Goal: Task Accomplishment & Management: Manage account settings

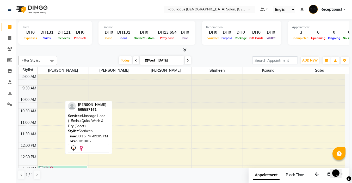
scroll to position [172, 0]
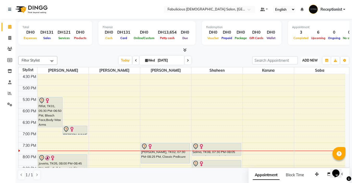
click at [302, 60] on span "ADD NEW" at bounding box center [309, 60] width 15 height 4
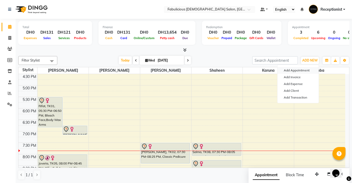
click at [287, 69] on button "Add Appointment" at bounding box center [297, 70] width 41 height 7
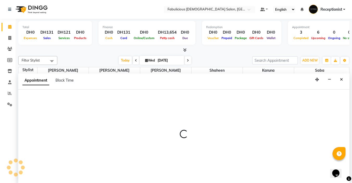
select select "tentative"
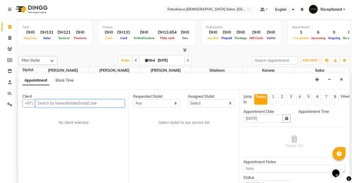
select select "600"
click at [79, 104] on input "text" at bounding box center [79, 103] width 89 height 8
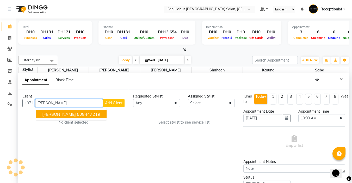
click at [46, 115] on span "[PERSON_NAME]" at bounding box center [59, 113] width 34 height 5
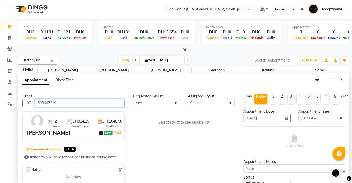
type input "508447219"
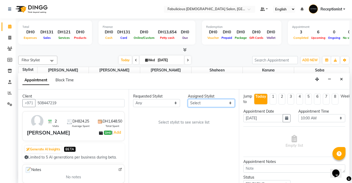
click at [196, 104] on select "Select [PERSON_NAME] [PERSON_NAME] [PERSON_NAME] [PERSON_NAME]" at bounding box center [211, 103] width 47 height 8
select select "11631"
click at [188, 99] on select "Select [PERSON_NAME] [PERSON_NAME] [PERSON_NAME] [PERSON_NAME]" at bounding box center [211, 103] width 47 height 8
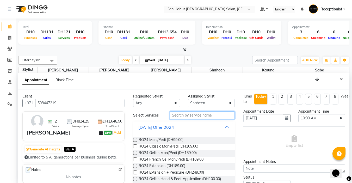
click at [201, 114] on input "text" at bounding box center [201, 115] width 65 height 8
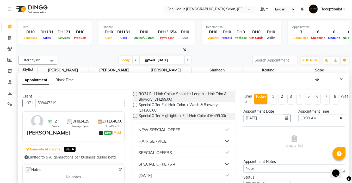
scroll to position [48, 0]
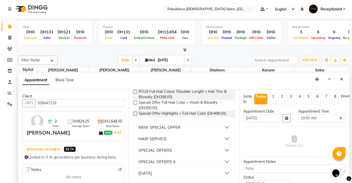
type input "full col"
click at [163, 138] on div "HAIR SERVICE" at bounding box center [152, 138] width 28 height 6
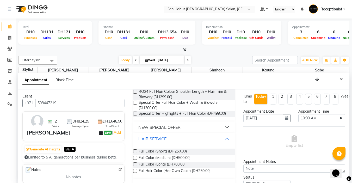
scroll to position [74, 0]
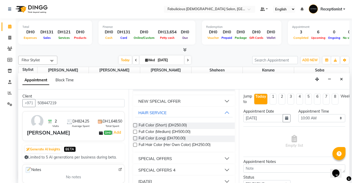
click at [134, 132] on label at bounding box center [135, 132] width 4 height 4
click at [134, 132] on input "checkbox" at bounding box center [134, 131] width 3 height 3
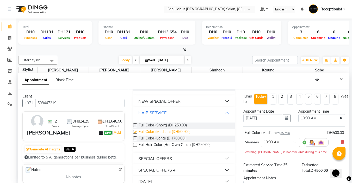
scroll to position [3, 0]
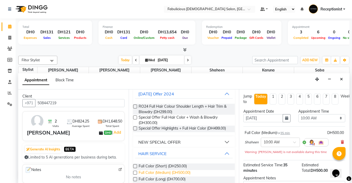
checkbox input "false"
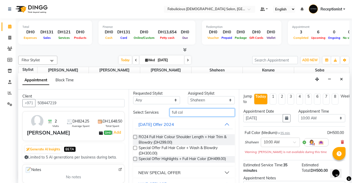
click at [190, 114] on input "full col" at bounding box center [201, 112] width 65 height 8
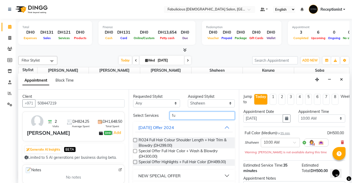
type input "f"
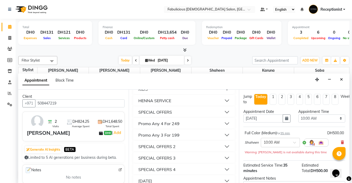
scroll to position [781, 0]
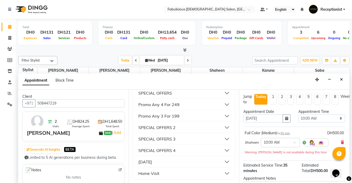
click at [157, 96] on div "SPECIAL OFFERS" at bounding box center [155, 93] width 34 height 6
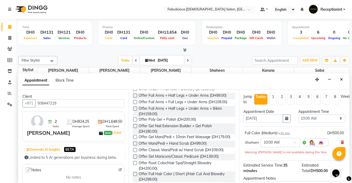
scroll to position [859, 0]
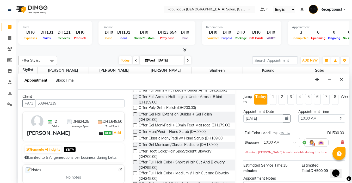
click at [133, 79] on label at bounding box center [135, 77] width 4 height 4
click at [133, 79] on input "checkbox" at bounding box center [134, 77] width 3 height 3
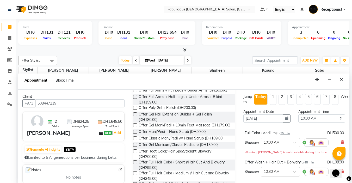
checkbox input "false"
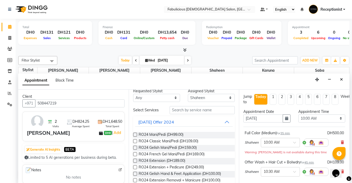
scroll to position [0, 0]
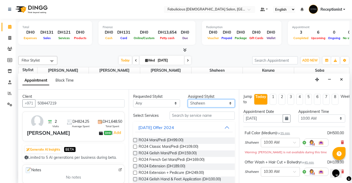
click at [200, 105] on select "Select [PERSON_NAME] [PERSON_NAME] [PERSON_NAME] [PERSON_NAME]" at bounding box center [211, 103] width 47 height 8
select select "11627"
click at [188, 99] on select "Select [PERSON_NAME] [PERSON_NAME] [PERSON_NAME] [PERSON_NAME]" at bounding box center [211, 103] width 47 height 8
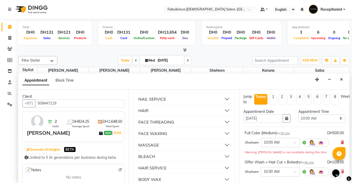
scroll to position [364, 0]
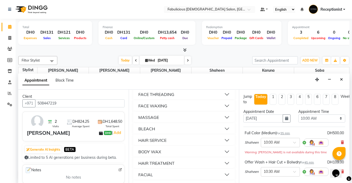
click at [152, 97] on div "FACE THREADING" at bounding box center [156, 94] width 36 height 6
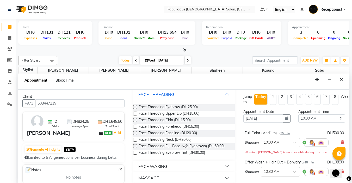
click at [134, 109] on label at bounding box center [135, 107] width 4 height 4
click at [134, 109] on input "checkbox" at bounding box center [134, 107] width 3 height 3
checkbox input "false"
click at [336, 117] on select "Select 10:00 AM 10:15 AM 10:30 AM 10:45 AM 11:00 AM 11:15 AM 11:30 AM 11:45 AM …" at bounding box center [321, 118] width 47 height 8
select select "990"
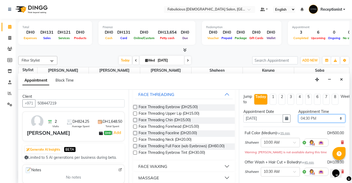
click at [298, 114] on select "Select 10:00 AM 10:15 AM 10:30 AM 10:45 AM 11:00 AM 11:15 AM 11:30 AM 11:45 AM …" at bounding box center [321, 118] width 47 height 8
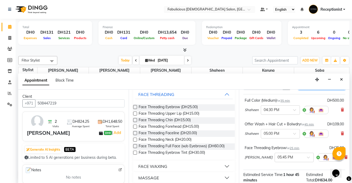
scroll to position [100, 0]
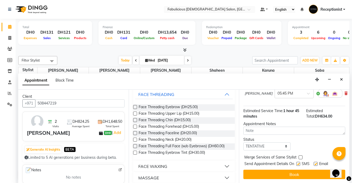
click at [300, 155] on label at bounding box center [300, 157] width 4 height 4
click at [300, 156] on input "checkbox" at bounding box center [299, 157] width 3 height 3
checkbox input "true"
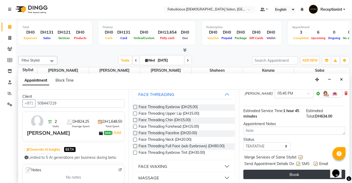
click at [294, 169] on button "Book" at bounding box center [294, 173] width 102 height 9
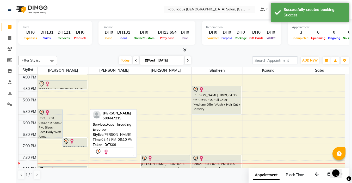
scroll to position [160, 0]
drag, startPoint x: 66, startPoint y: 106, endPoint x: 64, endPoint y: 90, distance: 16.5
click at [64, 90] on div "Rifat, TK01, 05:30 PM-06:50 PM, Bleach Face,Body Wax Arms (Full),Facial Deep Cl…" at bounding box center [62, 85] width 51 height 343
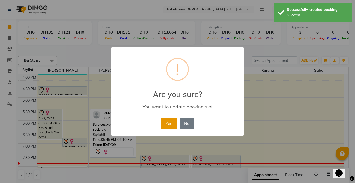
click at [170, 123] on button "Yes" at bounding box center [169, 122] width 16 height 11
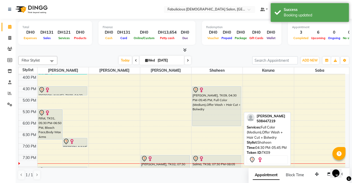
drag, startPoint x: 209, startPoint y: 113, endPoint x: 209, endPoint y: 125, distance: 12.2
click at [209, 125] on div "[PERSON_NAME], TK09, 04:30 PM-05:45 PM, Full Color (Medium),Offer Wash + Hair C…" at bounding box center [216, 85] width 51 height 343
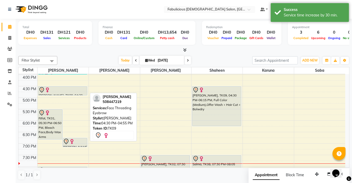
click at [45, 90] on img at bounding box center [47, 89] width 5 height 5
drag, startPoint x: 61, startPoint y: 95, endPoint x: 62, endPoint y: 90, distance: 4.8
click at [62, 90] on div "Rifat, TK01, 05:30 PM-06:50 PM, Bleach Face,Body Wax Arms (Full),Facial Deep Cl…" at bounding box center [62, 85] width 51 height 343
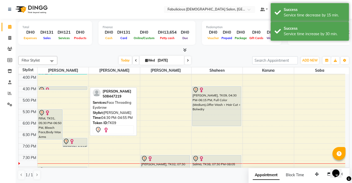
click at [61, 87] on div at bounding box center [63, 90] width 48 height 6
select select "7"
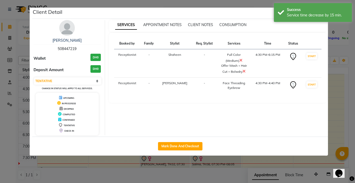
click at [351, 121] on ngb-modal-window "Client Detail [PERSON_NAME] 508447219 Wallet DH0 Deposit Amount DH0 Select IN S…" at bounding box center [177, 91] width 355 height 183
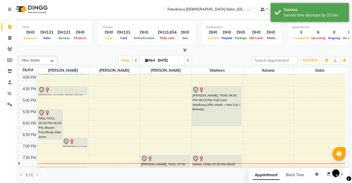
drag, startPoint x: 52, startPoint y: 89, endPoint x: 52, endPoint y: 97, distance: 7.8
click at [52, 97] on div "9:00 AM 9:30 AM 10:00 AM 10:30 AM 11:00 AM 11:30 AM 12:00 PM 12:30 PM 1:00 PM 1…" at bounding box center [181, 85] width 326 height 343
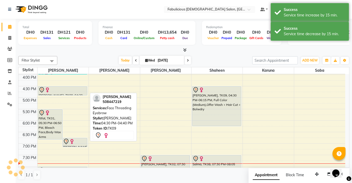
select select "7"
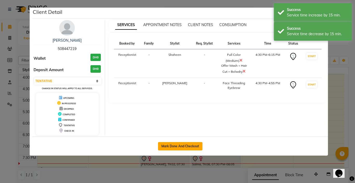
click at [187, 145] on button "Mark Done And Checkout" at bounding box center [180, 146] width 44 height 8
select select "service"
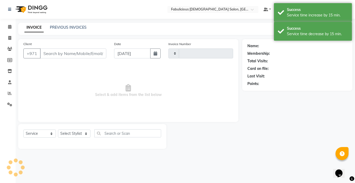
type input "2024"
select select "738"
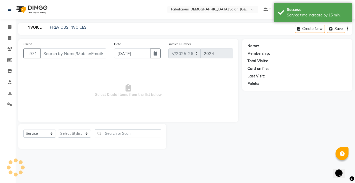
type input "508447219"
select select "11631"
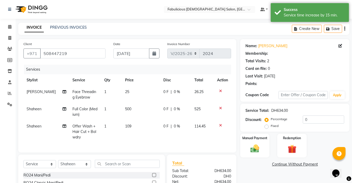
click at [134, 109] on td "500" at bounding box center [141, 111] width 38 height 17
select select "11631"
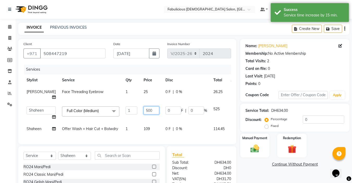
click at [143, 106] on input "500" at bounding box center [151, 110] width 16 height 8
type input "5"
type input "300"
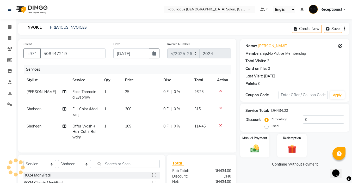
click at [145, 122] on td "109" at bounding box center [141, 131] width 38 height 23
select select "11631"
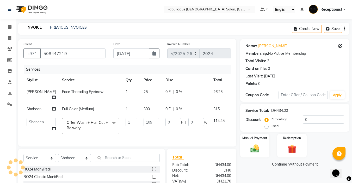
scroll to position [4, 0]
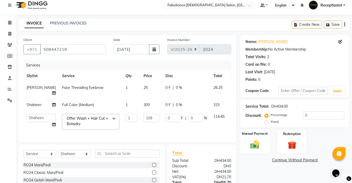
click at [254, 139] on img at bounding box center [254, 144] width 15 height 10
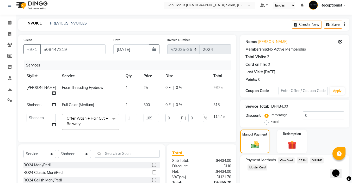
scroll to position [54, 0]
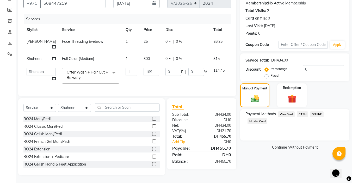
click at [282, 111] on span "Visa Card" at bounding box center [286, 114] width 17 height 6
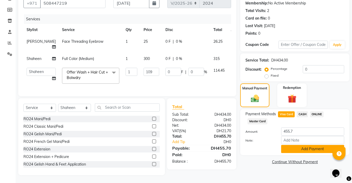
click at [301, 145] on button "Add Payment" at bounding box center [312, 149] width 63 height 8
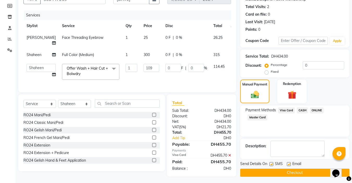
click at [292, 172] on button "Checkout" at bounding box center [294, 172] width 109 height 8
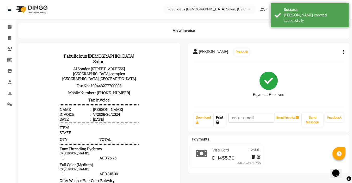
click at [219, 115] on link "Print" at bounding box center [220, 120] width 12 height 14
click at [7, 26] on span at bounding box center [9, 27] width 9 height 6
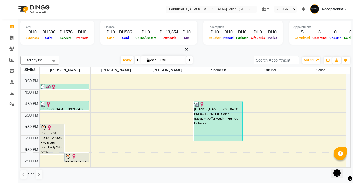
scroll to position [156, 0]
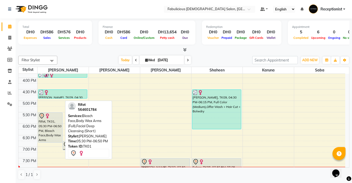
click at [45, 138] on div "Rifat, TK01, 05:30 PM-06:50 PM, Bleach Face,Body Wax Arms (Full),Facial Deep Cl…" at bounding box center [50, 127] width 24 height 30
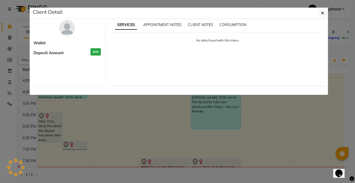
select select "7"
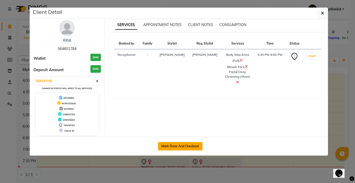
click at [169, 144] on button "Mark Done And Checkout" at bounding box center [180, 146] width 44 height 8
select select "service"
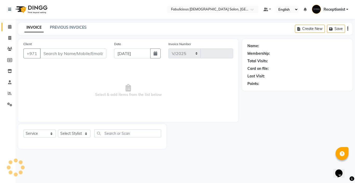
select select "738"
type input "2025"
type input "564601784"
select select "11627"
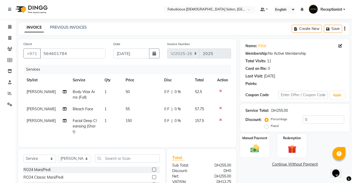
click at [256, 143] on img at bounding box center [254, 148] width 14 height 10
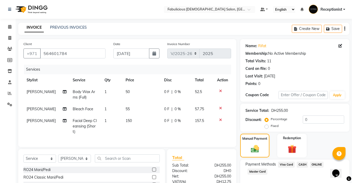
click at [282, 161] on span "Visa Card" at bounding box center [286, 164] width 17 height 6
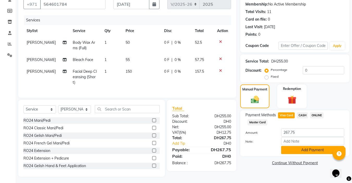
click at [290, 150] on button "Add Payment" at bounding box center [312, 150] width 63 height 8
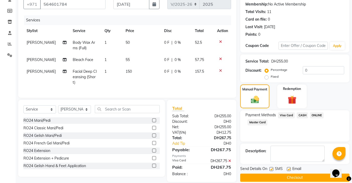
click at [283, 177] on button "Checkout" at bounding box center [294, 177] width 109 height 8
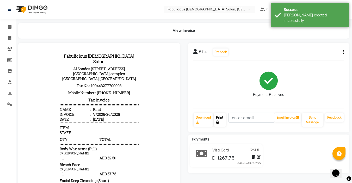
click at [219, 119] on link "Print" at bounding box center [220, 120] width 12 height 14
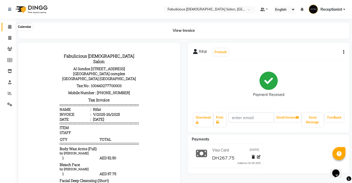
click at [10, 27] on icon at bounding box center [9, 27] width 3 height 4
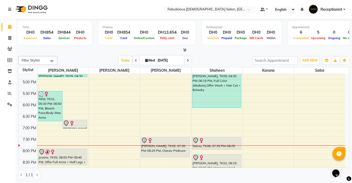
scroll to position [177, 0]
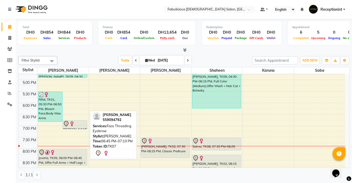
click at [76, 122] on div at bounding box center [75, 123] width 24 height 6
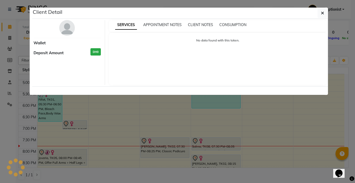
select select "7"
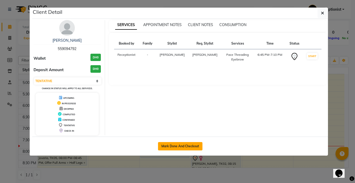
click at [163, 145] on button "Mark Done And Checkout" at bounding box center [180, 146] width 44 height 8
select select "service"
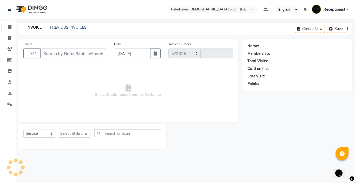
select select "738"
type input "2026"
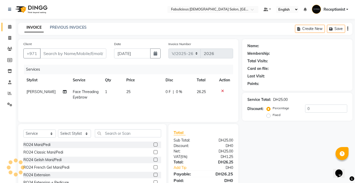
type input "559094792"
select select "11627"
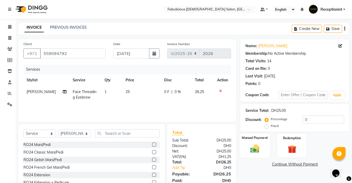
click at [253, 148] on img at bounding box center [254, 148] width 15 height 10
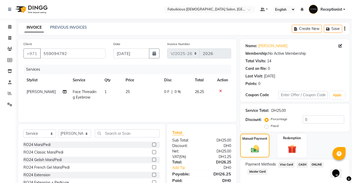
click at [280, 163] on span "Visa Card" at bounding box center [286, 164] width 17 height 6
click at [299, 160] on div "Payment Methods Visa Card CASH ONLINE Master Card Amount: 26.25 Note: Add Payme…" at bounding box center [294, 182] width 109 height 46
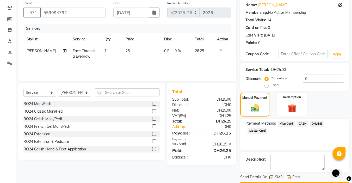
click at [289, 172] on div "Name: [PERSON_NAME] Membership: No Active Membership Total Visits: 14 Card on f…" at bounding box center [296, 94] width 113 height 192
click at [289, 182] on button "Checkout" at bounding box center [294, 186] width 109 height 8
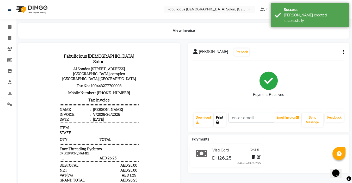
click at [222, 120] on link "Print" at bounding box center [220, 120] width 12 height 14
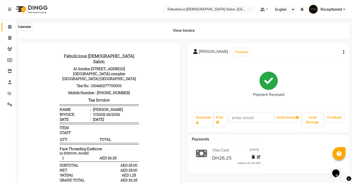
click at [9, 26] on icon at bounding box center [9, 27] width 3 height 4
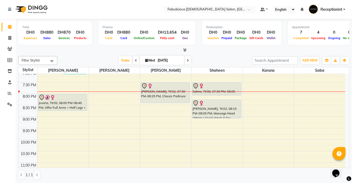
scroll to position [234, 0]
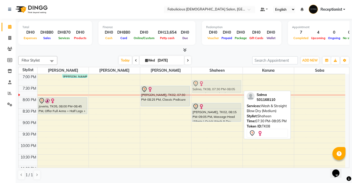
click at [219, 85] on div "[PERSON_NAME], TK09, 04:30 PM-06:15 PM, Full Color (Medium),Offer Wash + Hair C…" at bounding box center [216, 16] width 51 height 343
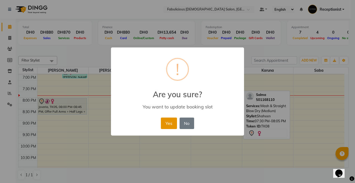
click at [173, 121] on button "Yes" at bounding box center [169, 122] width 16 height 11
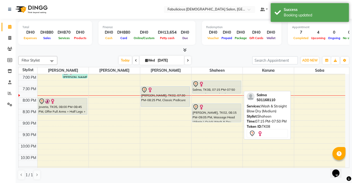
click at [206, 92] on div at bounding box center [216, 93] width 49 height 2
click at [213, 86] on div at bounding box center [216, 84] width 48 height 6
select select "7"
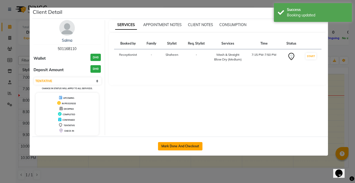
click at [164, 148] on button "Mark Done And Checkout" at bounding box center [180, 146] width 44 height 8
select select "service"
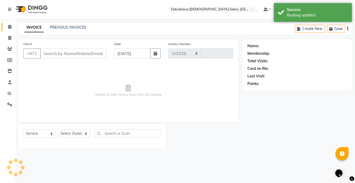
select select "738"
type input "2027"
type input "501168110"
select select "11631"
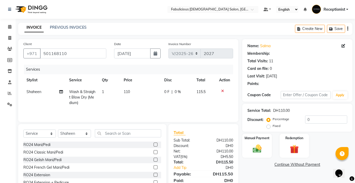
click at [133, 92] on td "110" at bounding box center [141, 97] width 41 height 23
select select "11631"
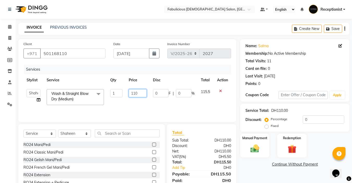
click at [139, 92] on input "110" at bounding box center [138, 93] width 18 height 8
type input "1"
type input "100"
click at [135, 110] on div "Services Stylist Service Qty Price Disc Total Action [PERSON_NAME] [PERSON_NAME…" at bounding box center [126, 91] width 207 height 52
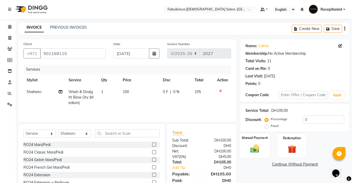
click at [252, 149] on img at bounding box center [254, 148] width 15 height 10
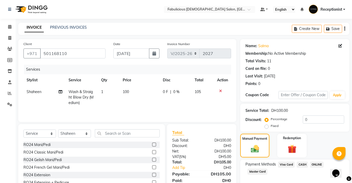
click at [257, 170] on span "Master Card" at bounding box center [257, 171] width 20 height 6
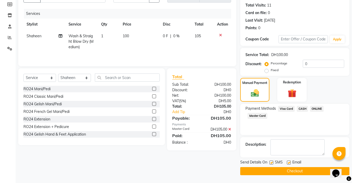
click at [286, 173] on button "Checkout" at bounding box center [294, 171] width 109 height 8
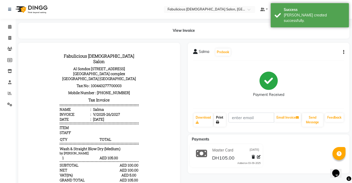
click at [221, 119] on link "Print" at bounding box center [220, 120] width 12 height 14
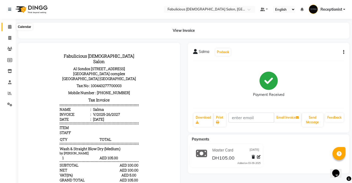
click at [7, 25] on span at bounding box center [9, 27] width 9 height 6
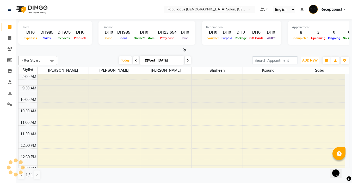
click at [303, 61] on span "ADD NEW" at bounding box center [309, 60] width 15 height 4
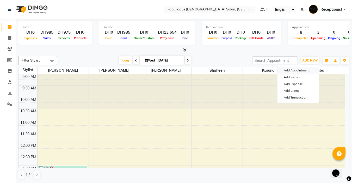
click at [286, 70] on button "Add Appointment" at bounding box center [297, 70] width 41 height 7
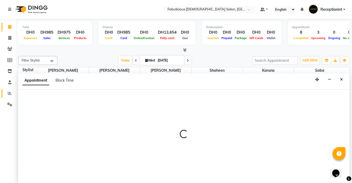
select select "tentative"
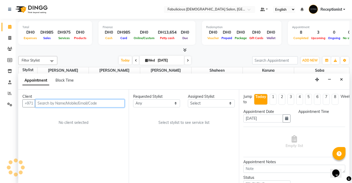
select select "600"
click at [49, 103] on input "text" at bounding box center [79, 103] width 89 height 8
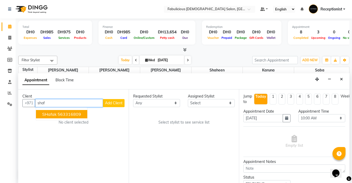
click at [44, 114] on span "SHafak" at bounding box center [49, 113] width 14 height 5
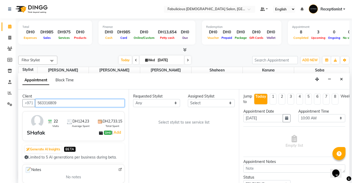
type input "563316809"
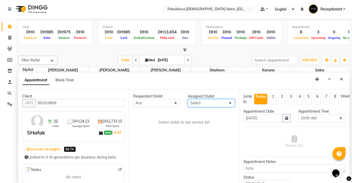
drag, startPoint x: 215, startPoint y: 104, endPoint x: 214, endPoint y: 106, distance: 3.0
click at [215, 104] on select "Select [PERSON_NAME] [PERSON_NAME] [PERSON_NAME] [PERSON_NAME]" at bounding box center [211, 103] width 47 height 8
select select "11627"
click at [188, 99] on select "Select [PERSON_NAME] [PERSON_NAME] [PERSON_NAME] [PERSON_NAME]" at bounding box center [211, 103] width 47 height 8
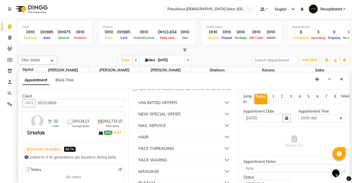
scroll to position [338, 0]
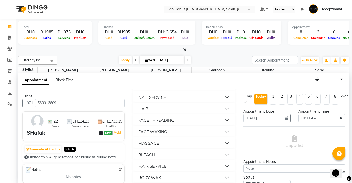
click at [159, 123] on div "FACE THREADING" at bounding box center [156, 120] width 36 height 6
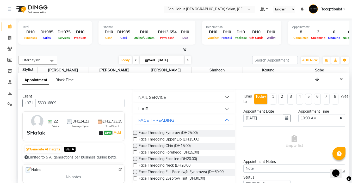
click at [135, 135] on label at bounding box center [135, 133] width 4 height 4
click at [135, 135] on input "checkbox" at bounding box center [134, 132] width 3 height 3
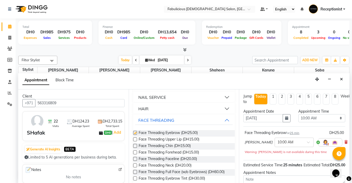
checkbox input "false"
click at [135, 141] on label at bounding box center [135, 139] width 4 height 4
click at [135, 141] on input "checkbox" at bounding box center [134, 139] width 3 height 3
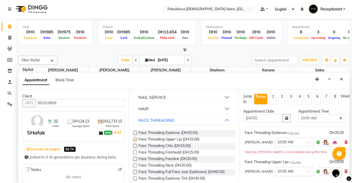
checkbox input "false"
click at [340, 118] on select "Select 10:00 AM 10:15 AM 10:30 AM 10:45 AM 11:00 AM 11:15 AM 11:30 AM 11:45 AM …" at bounding box center [321, 118] width 47 height 8
select select "1155"
click at [298, 114] on select "Select 10:00 AM 10:15 AM 10:30 AM 10:45 AM 11:00 AM 11:15 AM 11:30 AM 11:45 AM …" at bounding box center [321, 118] width 47 height 8
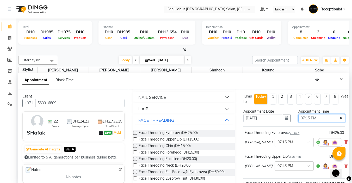
scroll to position [76, 0]
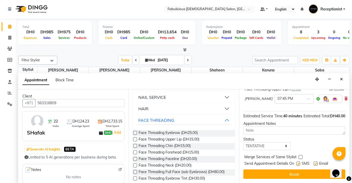
click at [298, 155] on div at bounding box center [299, 157] width 3 height 5
click at [299, 155] on label at bounding box center [300, 157] width 4 height 4
click at [299, 156] on input "checkbox" at bounding box center [299, 157] width 3 height 3
checkbox input "true"
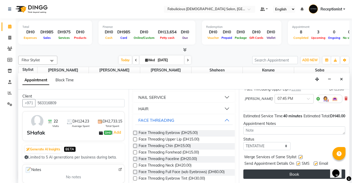
click at [302, 172] on button "Book" at bounding box center [294, 173] width 102 height 9
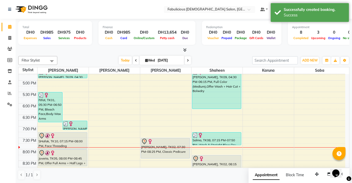
scroll to position [208, 0]
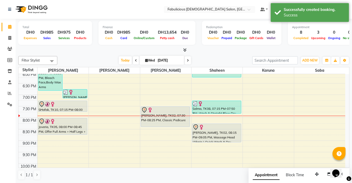
click at [73, 110] on div "Rifat, TK01, 05:30 PM-06:50 PM, Bleach Face,Body Wax Arms (Full),Facial Deep Cl…" at bounding box center [62, 37] width 51 height 343
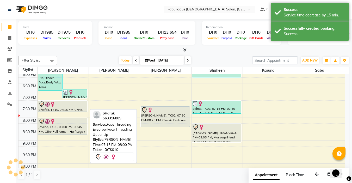
click at [66, 107] on div at bounding box center [63, 104] width 48 height 6
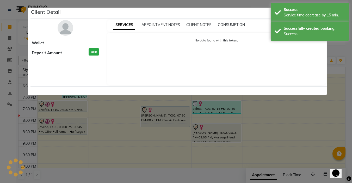
select select "7"
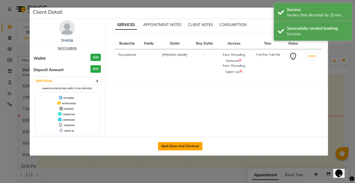
click at [164, 146] on button "Mark Done And Checkout" at bounding box center [180, 146] width 44 height 8
select select "service"
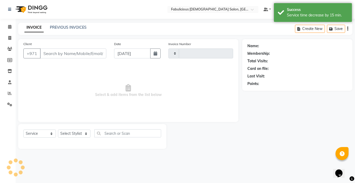
type input "2028"
select select "738"
type input "563316809"
select select "11627"
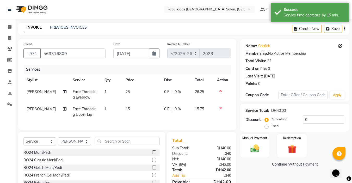
click at [218, 109] on div at bounding box center [222, 108] width 11 height 4
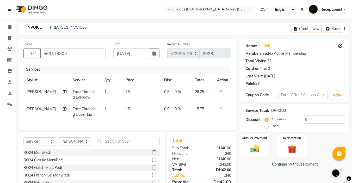
click at [220, 107] on icon at bounding box center [220, 108] width 3 height 4
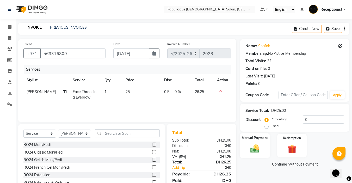
click at [254, 146] on img at bounding box center [254, 148] width 15 height 10
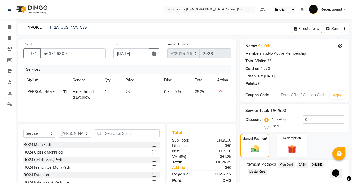
click at [285, 163] on span "Visa Card" at bounding box center [286, 164] width 17 height 6
click at [305, 160] on div "Payment Methods Visa Card CASH ONLINE Master Card Amount: 26.25 Note: Add Payme…" at bounding box center [294, 182] width 109 height 46
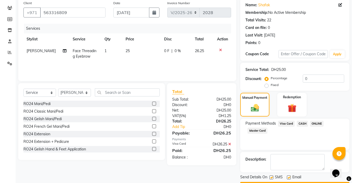
click at [289, 182] on button "Checkout" at bounding box center [294, 186] width 109 height 8
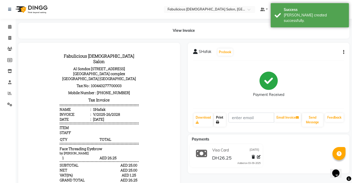
click at [219, 119] on link "Print" at bounding box center [220, 120] width 12 height 14
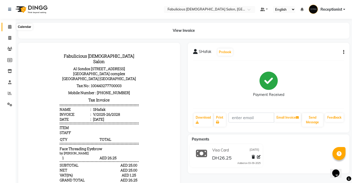
click at [9, 28] on icon at bounding box center [9, 27] width 3 height 4
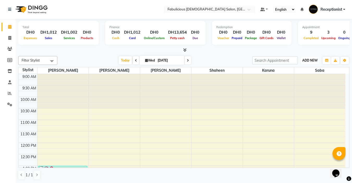
click at [304, 61] on span "ADD NEW" at bounding box center [309, 60] width 15 height 4
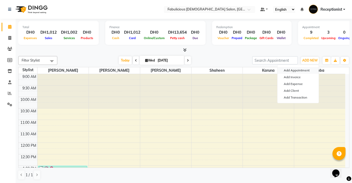
click at [284, 69] on button "Add Appointment" at bounding box center [297, 70] width 41 height 7
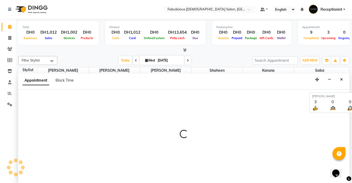
select select "tentative"
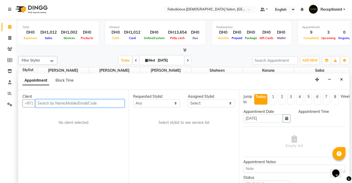
select select "600"
click at [52, 101] on input "text" at bounding box center [79, 103] width 89 height 8
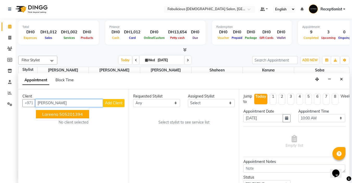
click at [43, 115] on span "Lareena" at bounding box center [50, 113] width 16 height 5
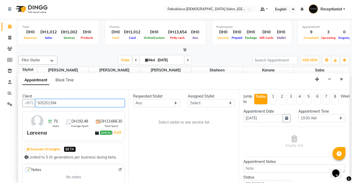
type input "505201394"
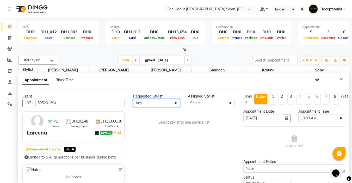
click at [168, 105] on select "Any [PERSON_NAME] [PERSON_NAME] [PERSON_NAME] [PERSON_NAME]" at bounding box center [156, 103] width 47 height 8
select select "11627"
click at [133, 99] on select "Any [PERSON_NAME] [PERSON_NAME] [PERSON_NAME] [PERSON_NAME]" at bounding box center [156, 103] width 47 height 8
select select "11627"
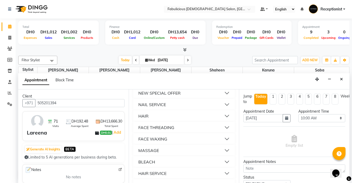
scroll to position [338, 0]
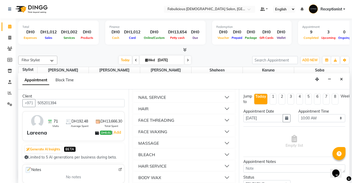
click at [140, 123] on div "FACE THREADING" at bounding box center [156, 120] width 36 height 6
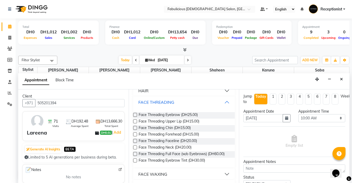
scroll to position [364, 0]
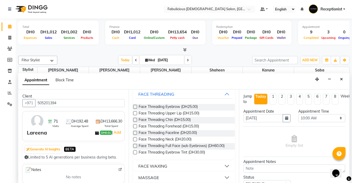
click at [134, 115] on label at bounding box center [135, 113] width 4 height 4
click at [134, 115] on input "checkbox" at bounding box center [134, 113] width 3 height 3
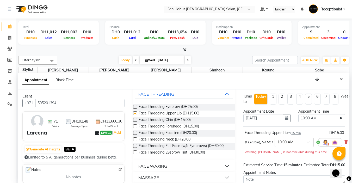
checkbox input "false"
click at [338, 116] on select "Select 10:00 AM 10:15 AM 10:30 AM 10:45 AM 11:00 AM 11:15 AM 11:30 AM 11:45 AM …" at bounding box center [321, 118] width 47 height 8
select select "1185"
click at [298, 114] on select "Select 10:00 AM 10:15 AM 10:30 AM 10:45 AM 11:00 AM 11:15 AM 11:30 AM 11:45 AM …" at bounding box center [321, 118] width 47 height 8
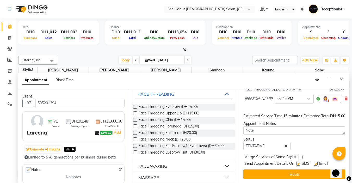
scroll to position [53, 0]
click at [300, 155] on label at bounding box center [300, 157] width 4 height 4
click at [300, 156] on input "checkbox" at bounding box center [299, 157] width 3 height 3
checkbox input "true"
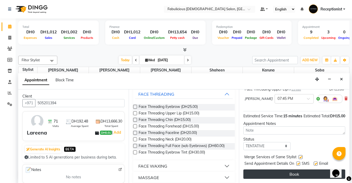
click at [288, 169] on button "Book" at bounding box center [294, 173] width 102 height 9
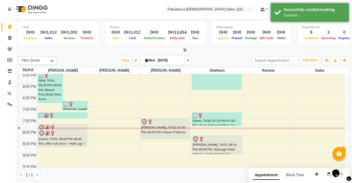
scroll to position [208, 0]
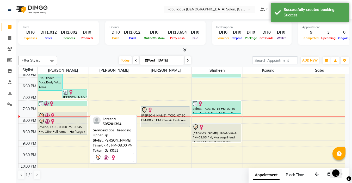
click at [79, 112] on div "Lareena, TK11, 07:45 PM-08:00 PM, Face Threading Upper Lip" at bounding box center [62, 114] width 49 height 5
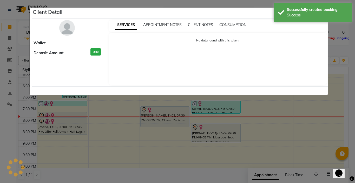
select select "7"
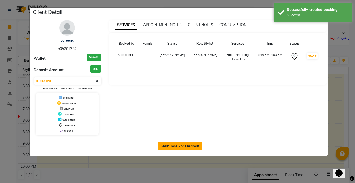
click at [168, 143] on button "Mark Done And Checkout" at bounding box center [180, 146] width 44 height 8
select select "service"
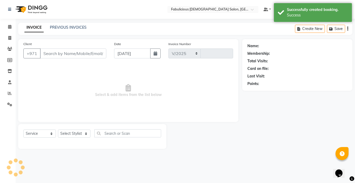
select select "738"
type input "2029"
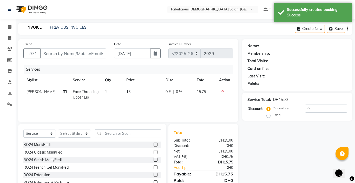
type input "505201394"
select select "11627"
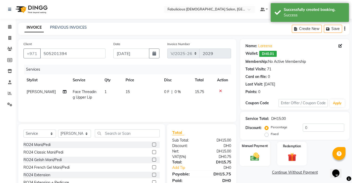
click at [253, 157] on img at bounding box center [254, 156] width 15 height 10
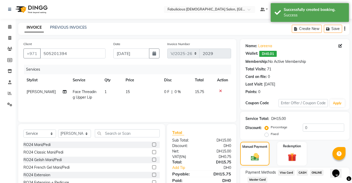
click at [258, 180] on span "Master Card" at bounding box center [257, 179] width 20 height 6
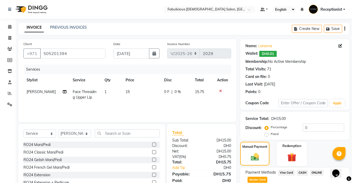
click at [295, 157] on div "Name: [PERSON_NAME]: DH0.01 Membership: No Active Membership Total Visits: 71 C…" at bounding box center [296, 131] width 113 height 185
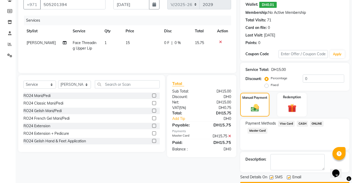
click at [288, 182] on button "Checkout" at bounding box center [294, 186] width 109 height 8
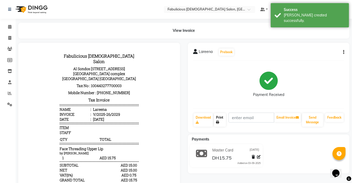
click at [219, 119] on link "Print" at bounding box center [220, 120] width 12 height 14
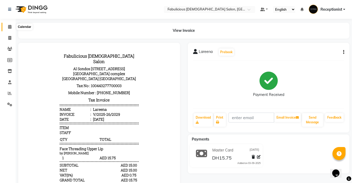
click at [11, 25] on icon at bounding box center [9, 27] width 3 height 4
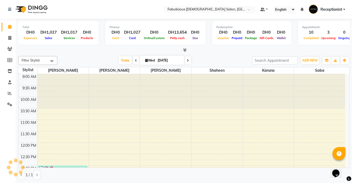
scroll to position [229, 0]
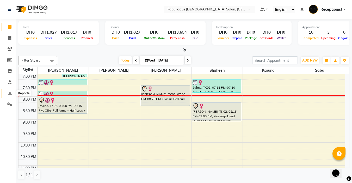
click at [9, 92] on icon at bounding box center [10, 93] width 4 height 4
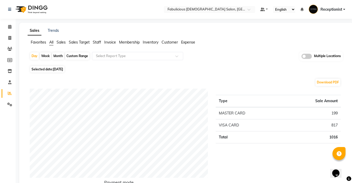
click at [53, 57] on div "Month" at bounding box center [58, 55] width 12 height 7
select select "9"
select select "2025"
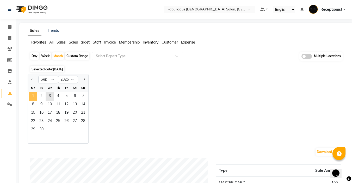
click at [33, 95] on span "1" at bounding box center [33, 96] width 8 height 8
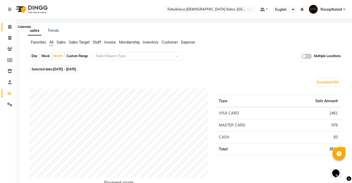
click at [9, 28] on icon at bounding box center [9, 27] width 3 height 4
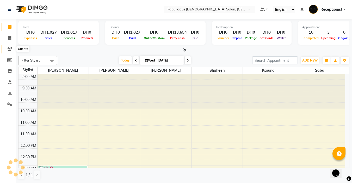
click at [8, 48] on icon at bounding box center [9, 49] width 5 height 4
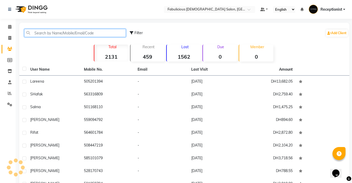
click at [34, 32] on input "text" at bounding box center [74, 33] width 101 height 8
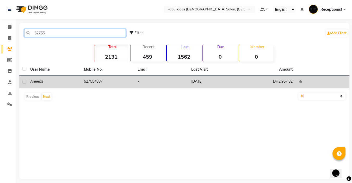
type input "52755"
click at [300, 82] on icon at bounding box center [300, 81] width 4 height 3
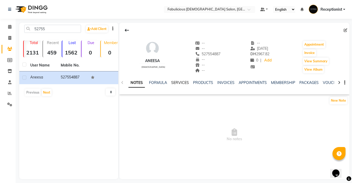
click at [173, 82] on link "SERVICES" at bounding box center [180, 82] width 18 height 5
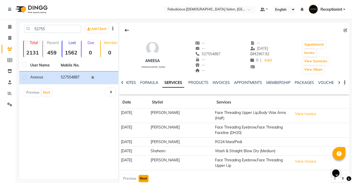
click at [142, 178] on button "Next" at bounding box center [143, 178] width 10 height 7
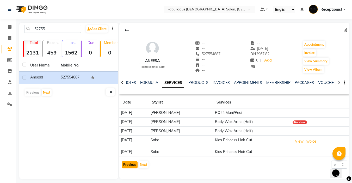
click at [126, 165] on button "Previous" at bounding box center [130, 164] width 16 height 7
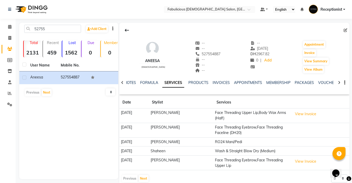
scroll to position [10, 0]
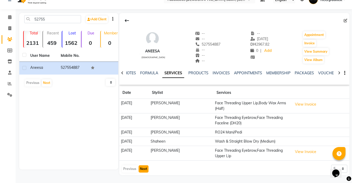
click at [140, 170] on button "Next" at bounding box center [143, 168] width 10 height 7
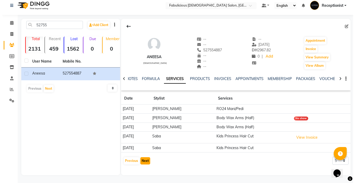
scroll to position [4, 0]
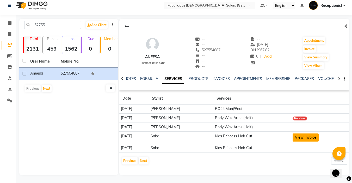
click at [299, 136] on button "View Invoice" at bounding box center [305, 137] width 26 height 8
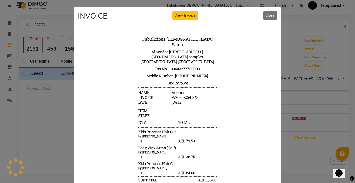
scroll to position [0, 0]
click at [265, 17] on button "Close" at bounding box center [270, 16] width 14 height 8
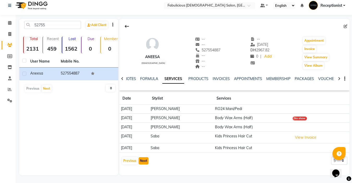
click at [141, 160] on button "Next" at bounding box center [143, 160] width 10 height 7
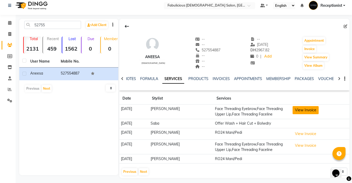
click at [295, 109] on button "View Invoice" at bounding box center [305, 110] width 26 height 8
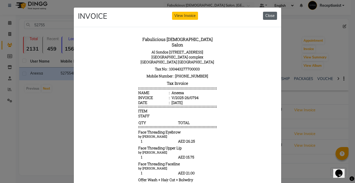
click at [265, 16] on button "Close" at bounding box center [270, 16] width 14 height 8
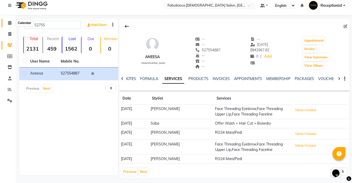
click at [9, 23] on icon at bounding box center [9, 23] width 3 height 4
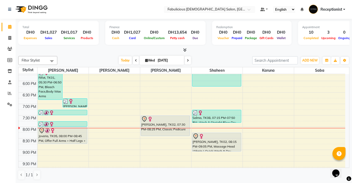
scroll to position [208, 0]
